Goal: Check status: Check status

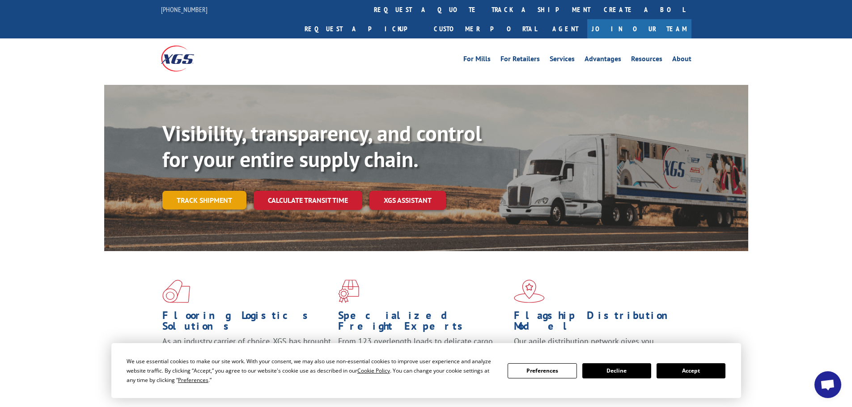
click at [191, 191] on link "Track shipment" at bounding box center [204, 200] width 84 height 19
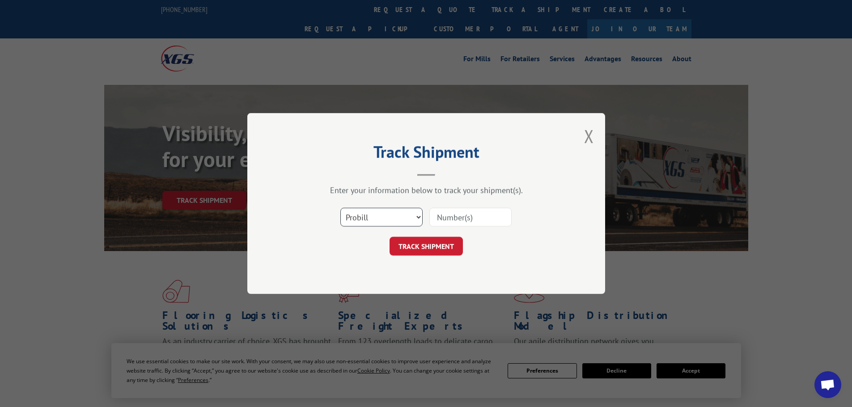
click at [388, 214] on select "Select category... Probill BOL PO" at bounding box center [381, 217] width 82 height 19
select select "po"
click at [340, 208] on select "Select category... Probill BOL PO" at bounding box center [381, 217] width 82 height 19
click at [448, 222] on input at bounding box center [470, 217] width 82 height 19
paste input "17516289"
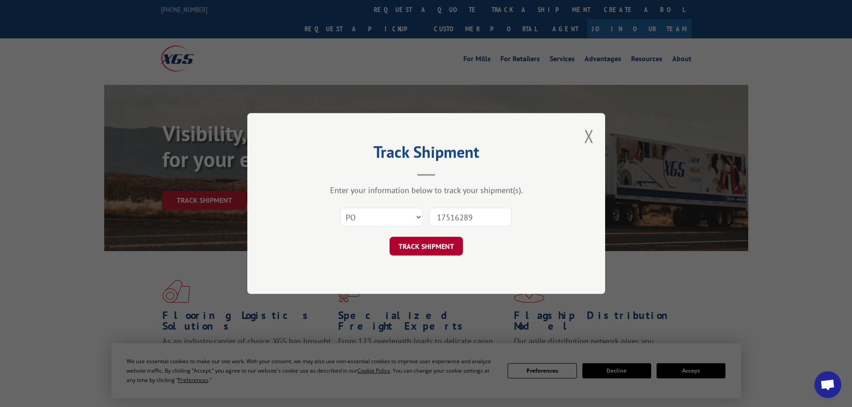
type input "17516289"
click at [445, 251] on button "TRACK SHIPMENT" at bounding box center [426, 246] width 73 height 19
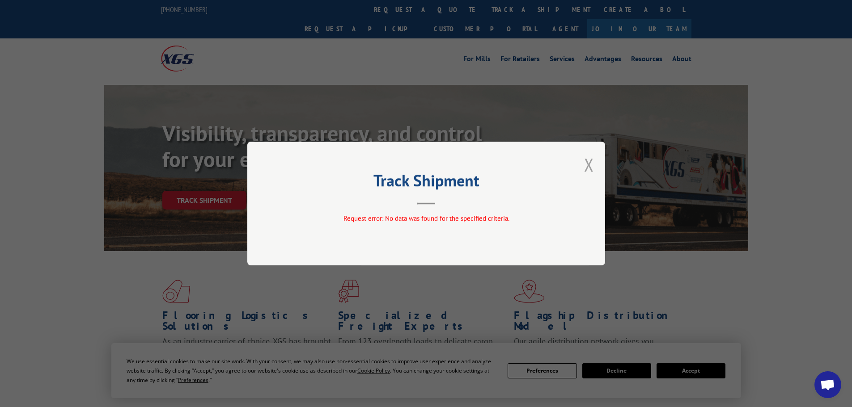
click at [591, 167] on button "Close modal" at bounding box center [589, 165] width 10 height 24
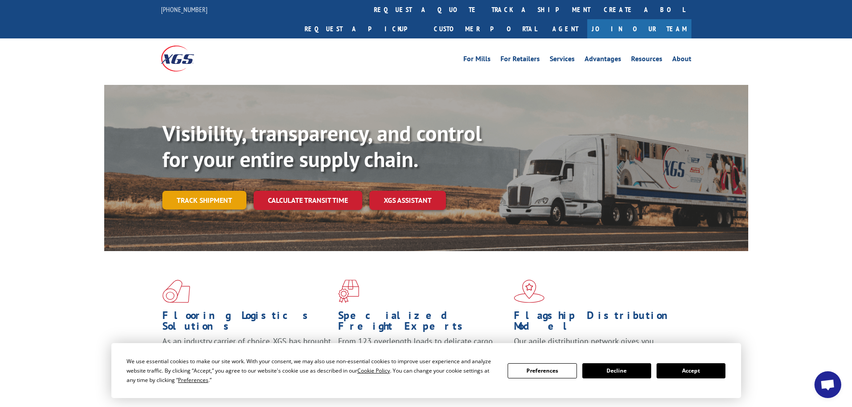
click at [199, 191] on link "Track shipment" at bounding box center [204, 200] width 84 height 19
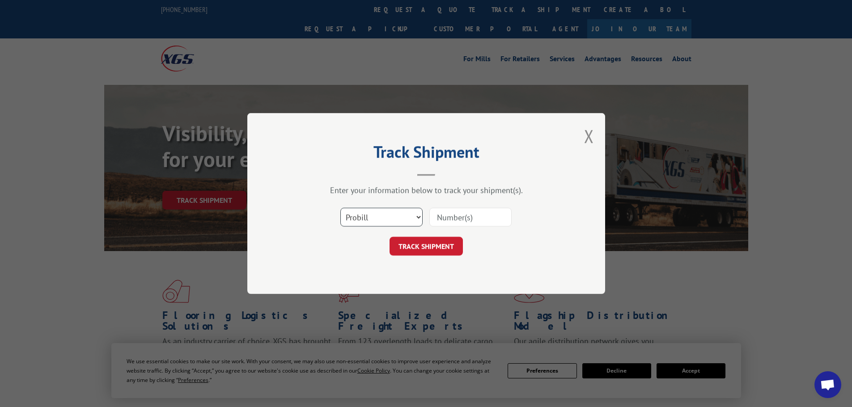
click at [391, 218] on select "Select category... Probill BOL PO" at bounding box center [381, 217] width 82 height 19
select select "bol"
click at [340, 208] on select "Select category... Probill BOL PO" at bounding box center [381, 217] width 82 height 19
click at [457, 216] on input at bounding box center [470, 217] width 82 height 19
paste input "5300963"
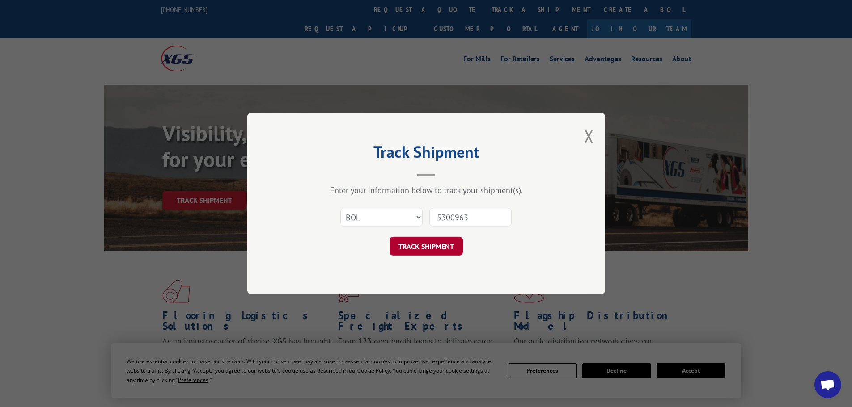
type input "5300963"
click at [438, 241] on button "TRACK SHIPMENT" at bounding box center [426, 246] width 73 height 19
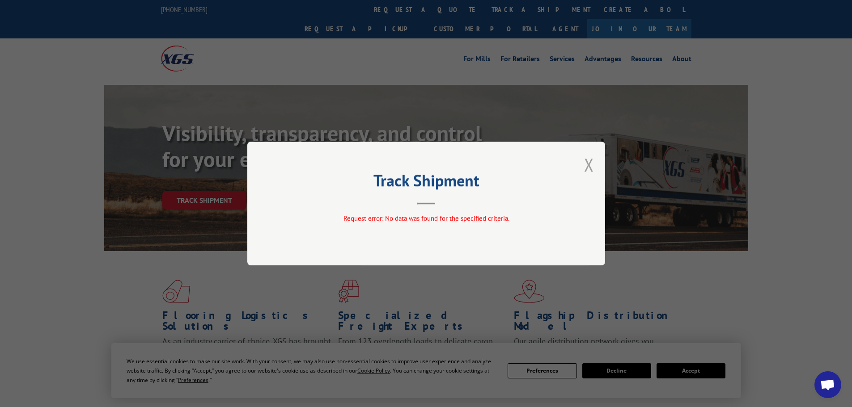
click at [587, 165] on button "Close modal" at bounding box center [589, 165] width 10 height 24
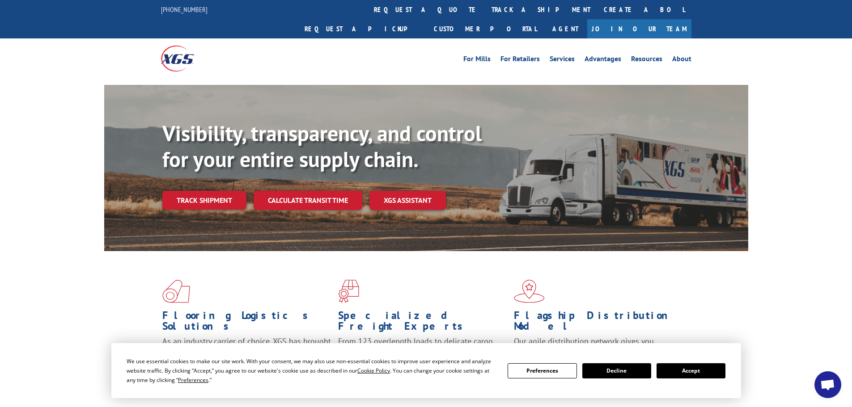
click at [703, 375] on button "Accept" at bounding box center [690, 371] width 69 height 15
